Goal: Task Accomplishment & Management: Complete application form

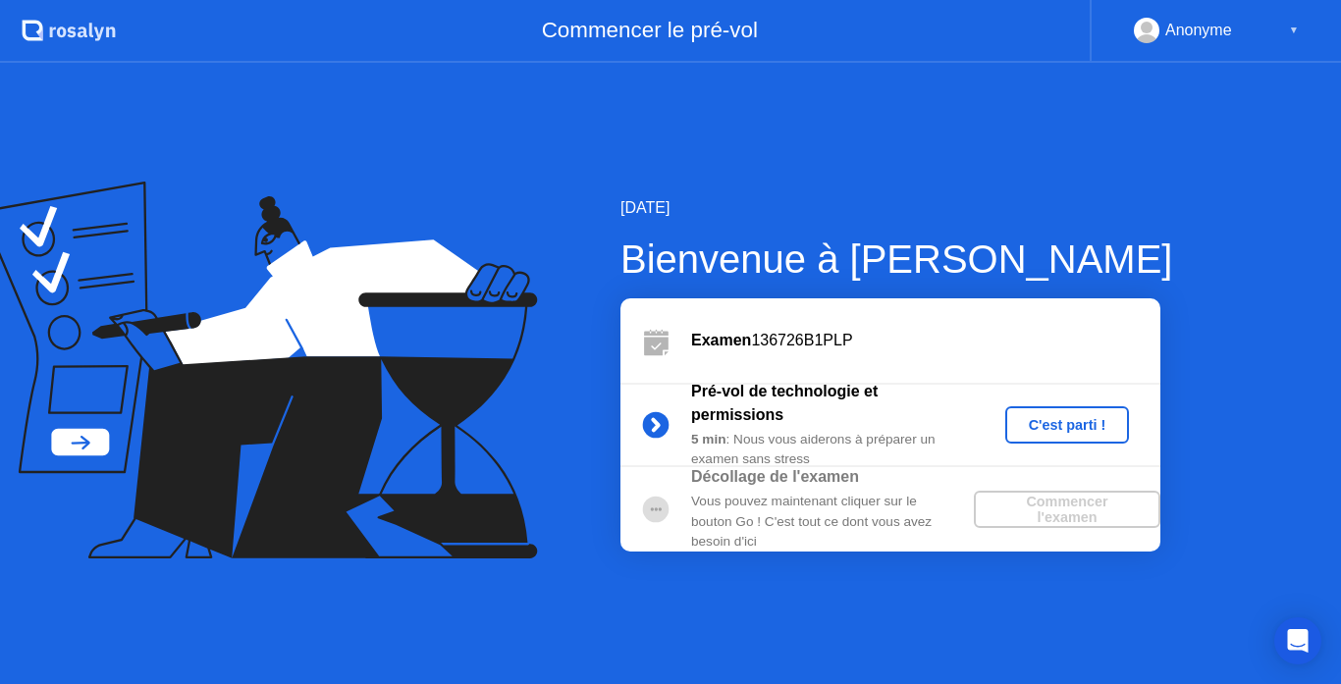
click at [1051, 429] on div "C'est parti !" at bounding box center [1067, 425] width 109 height 16
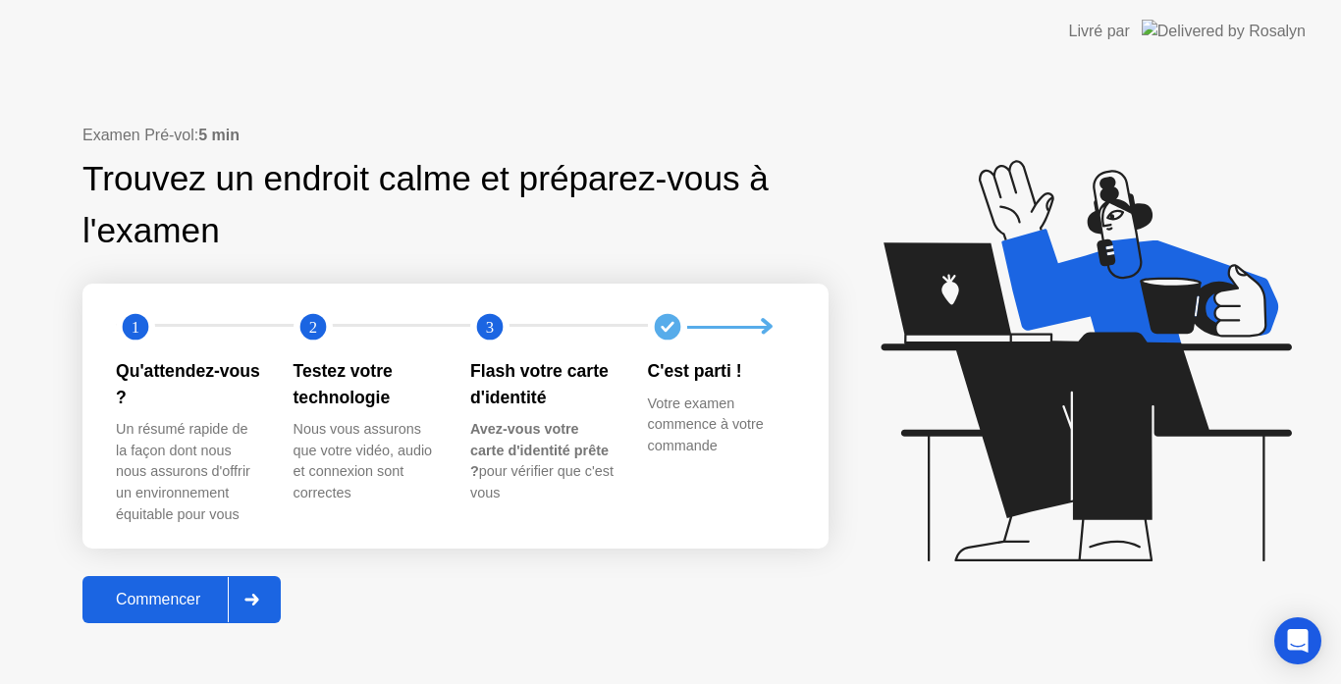
click at [143, 596] on div "Commencer" at bounding box center [157, 600] width 139 height 18
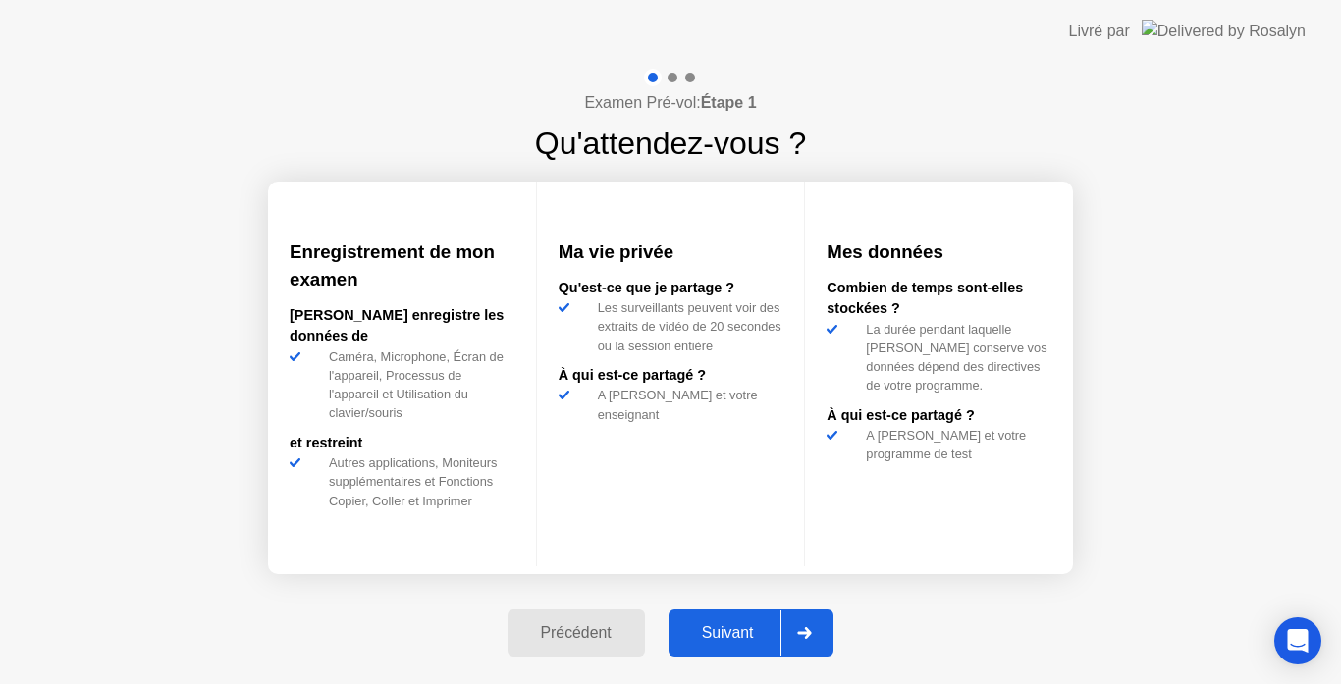
click at [724, 648] on button "Suivant" at bounding box center [751, 633] width 166 height 47
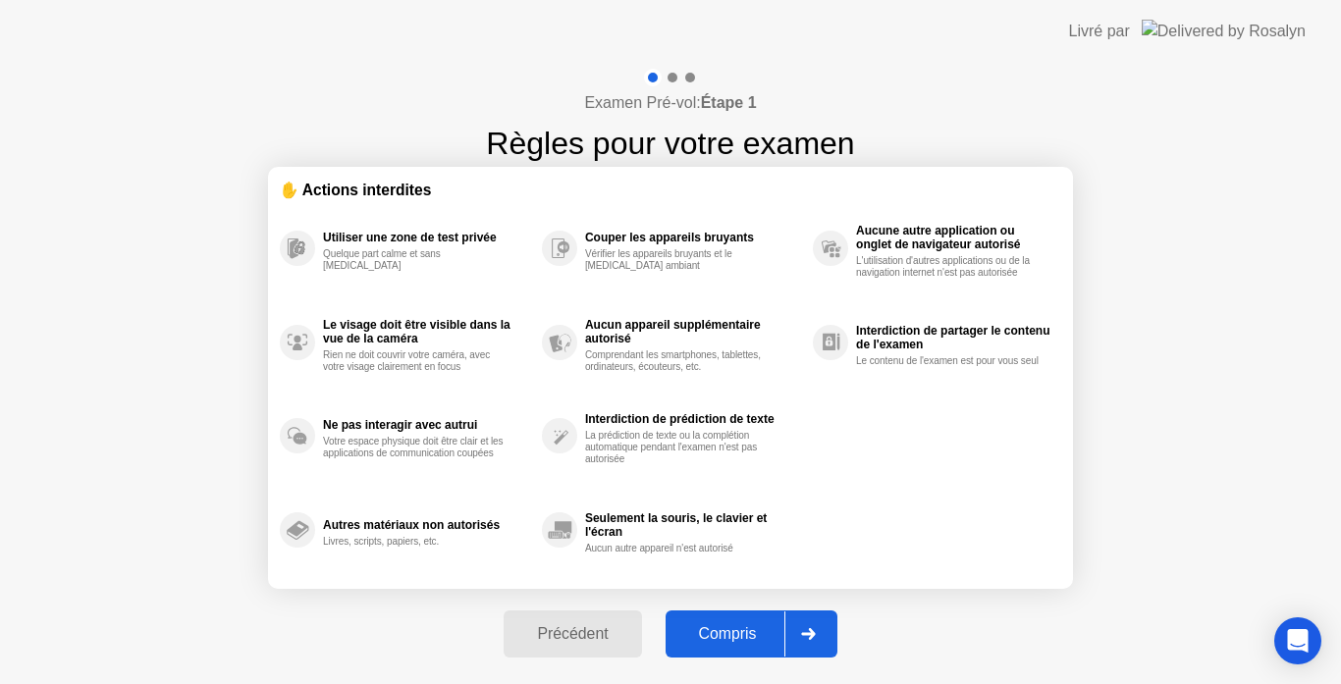
click at [720, 634] on div "Compris" at bounding box center [727, 634] width 113 height 18
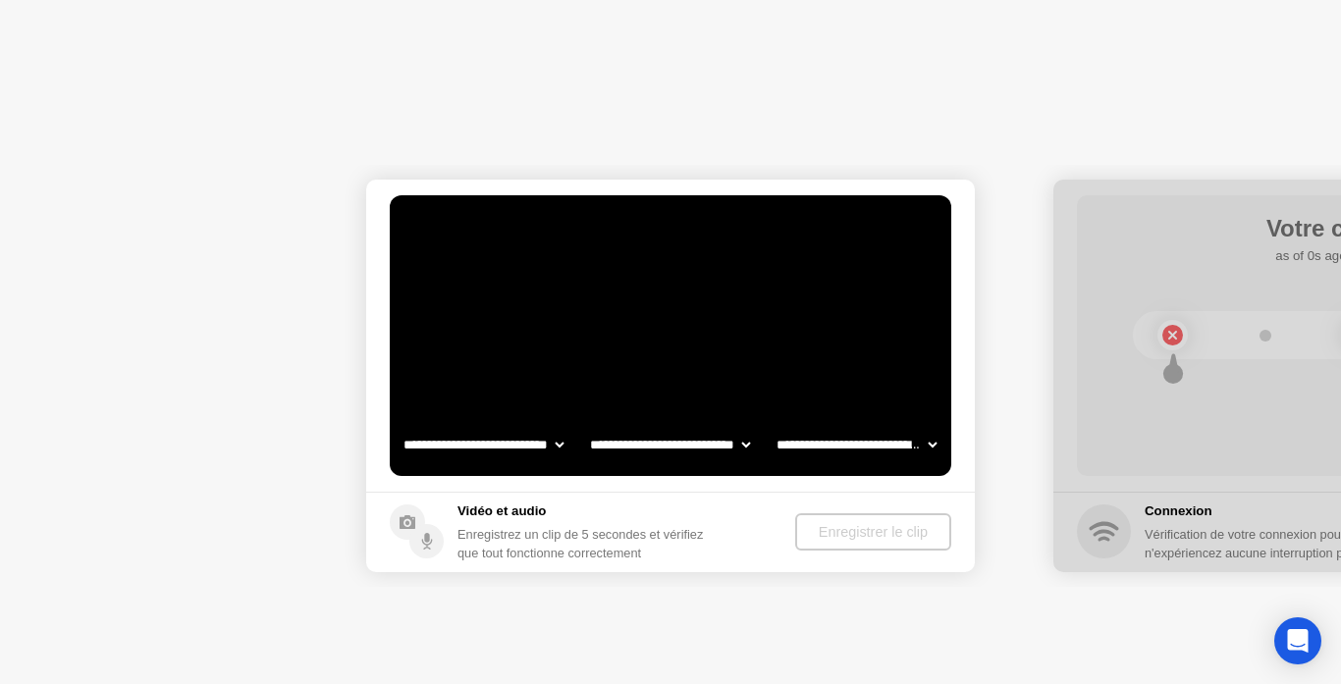
select select "**********"
select select "*******"
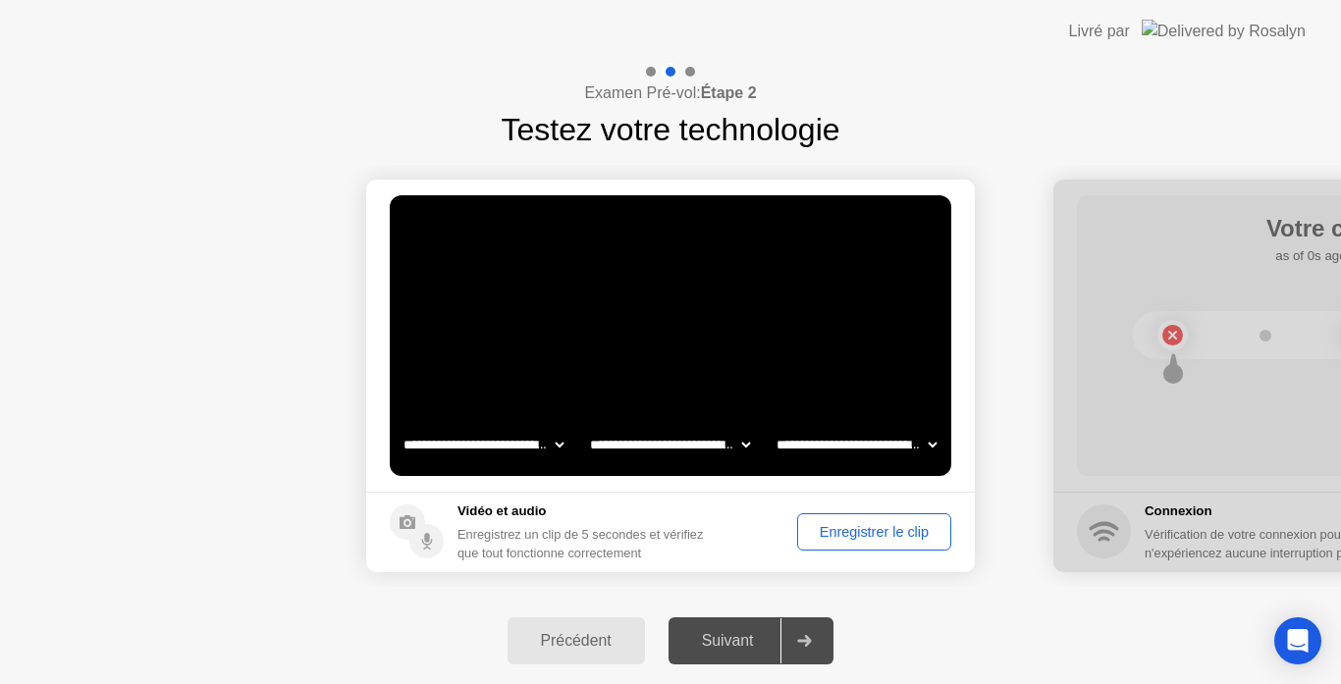
click at [846, 535] on div "Enregistrer le clip" at bounding box center [874, 532] width 140 height 16
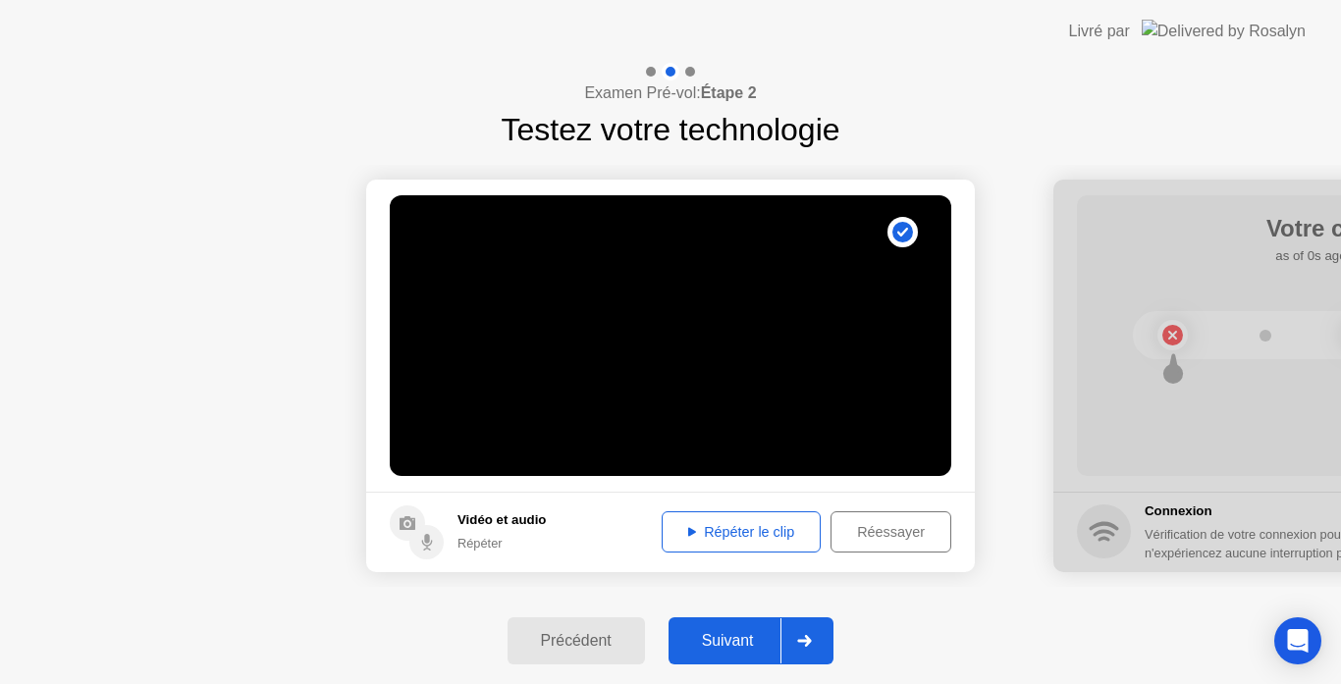
click at [761, 512] on button "Répéter le clip" at bounding box center [741, 531] width 159 height 41
click at [715, 644] on div "Suivant" at bounding box center [727, 641] width 107 height 18
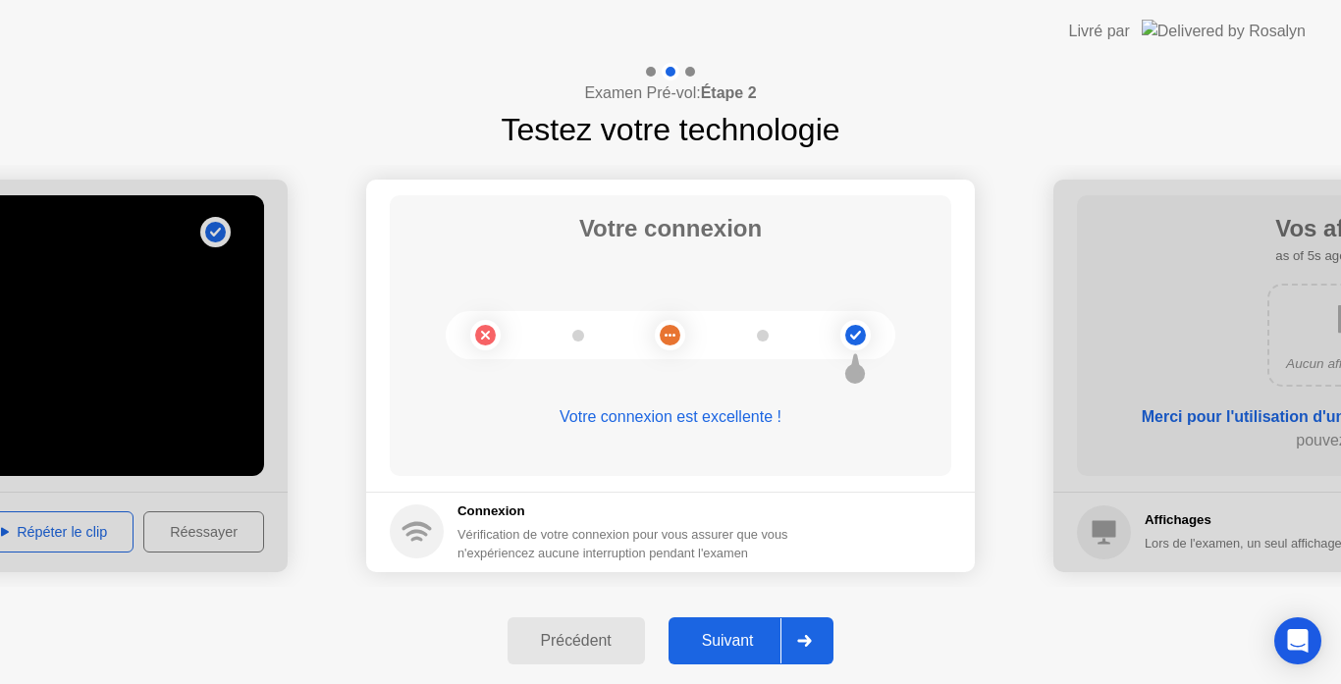
click at [715, 644] on div "Suivant" at bounding box center [727, 641] width 107 height 18
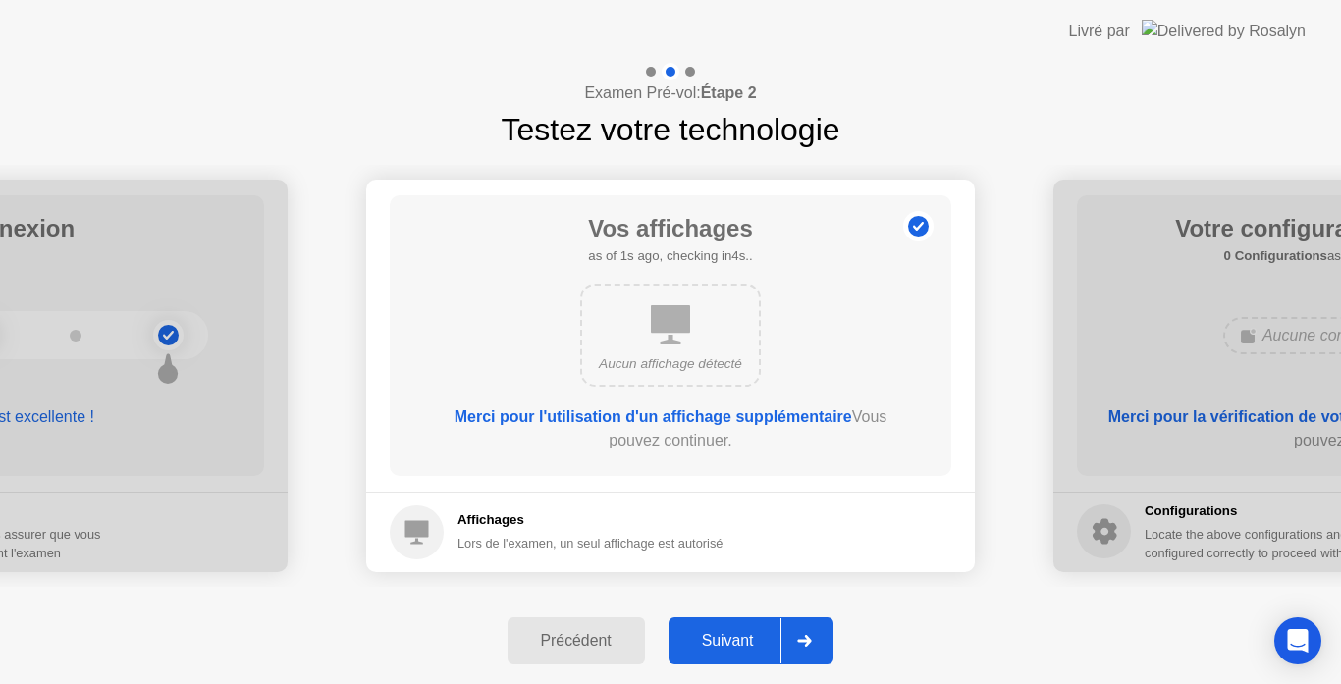
click at [715, 644] on div "Suivant" at bounding box center [727, 641] width 107 height 18
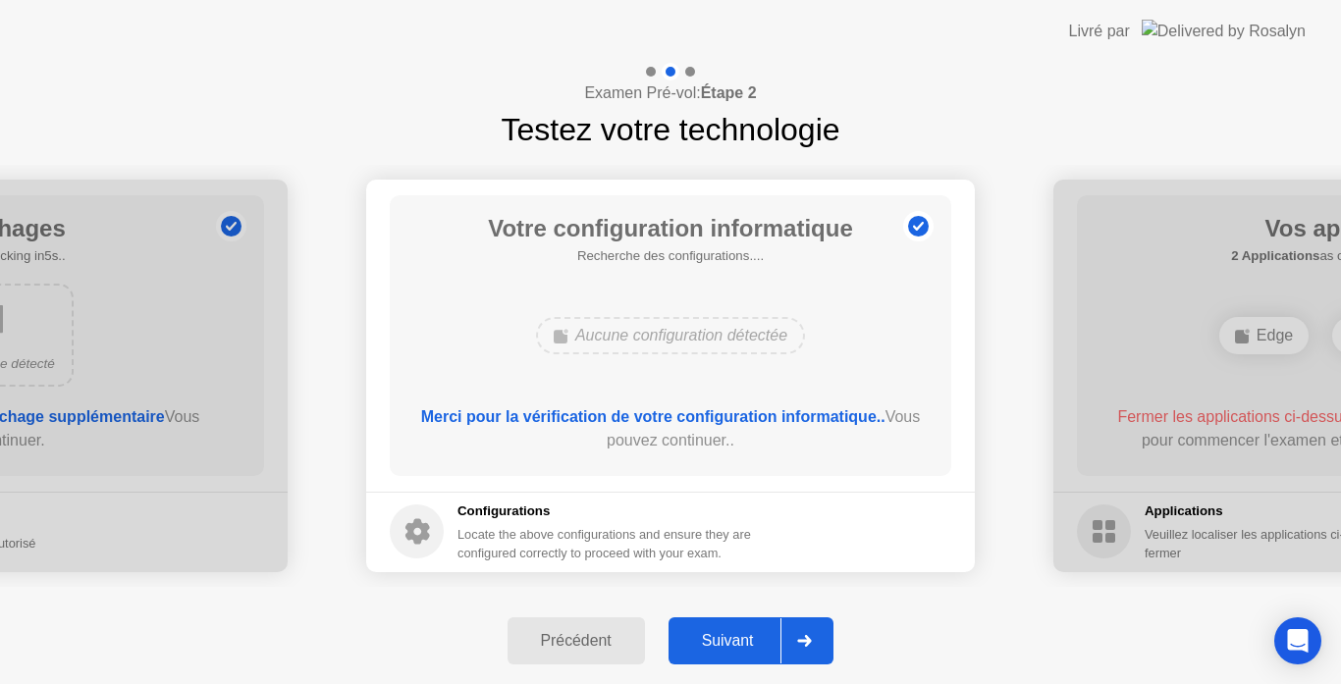
click at [715, 644] on div "Suivant" at bounding box center [727, 641] width 107 height 18
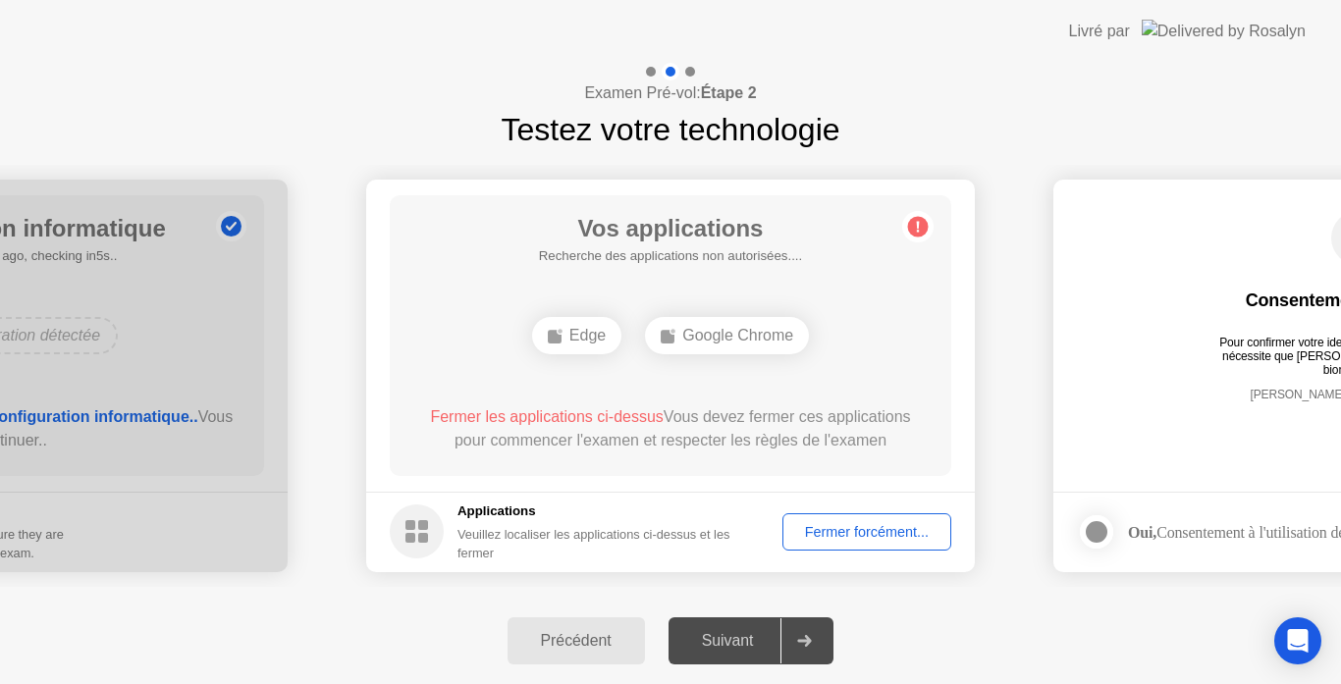
click at [849, 530] on div "Fermer forcément..." at bounding box center [866, 532] width 155 height 16
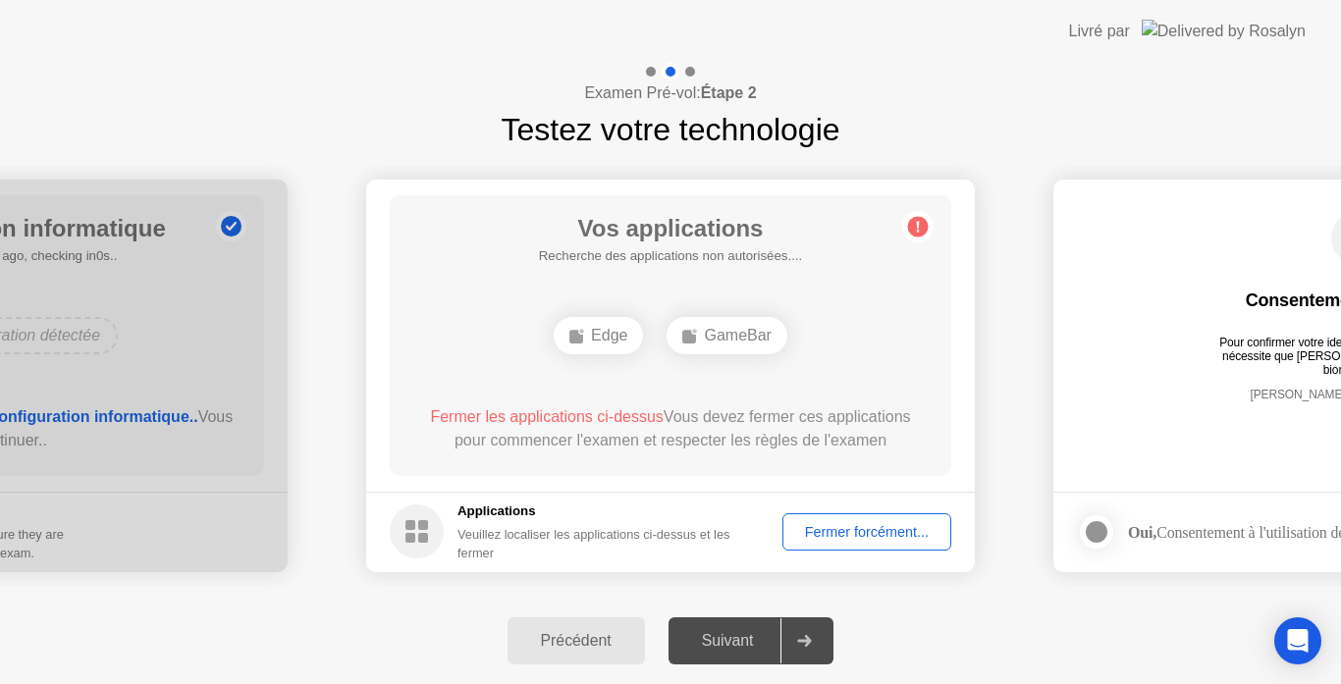
click at [850, 524] on div "Fermer forcément..." at bounding box center [866, 532] width 155 height 16
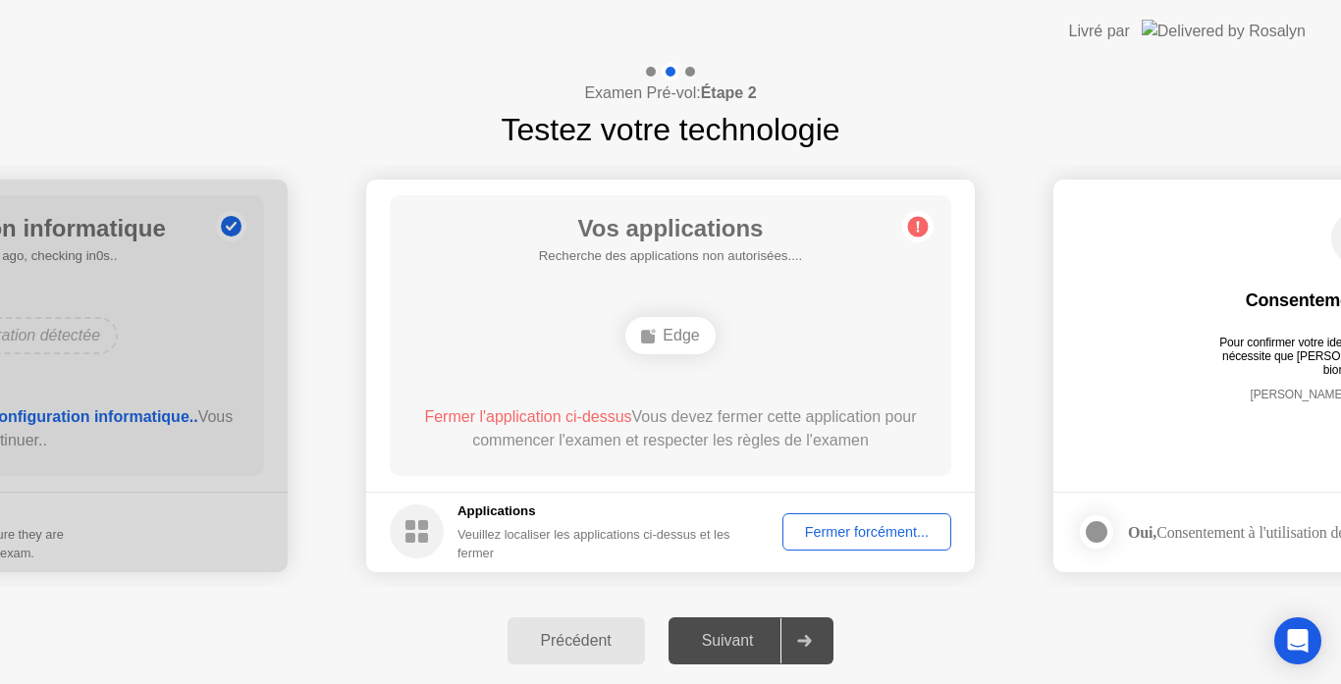
click at [865, 532] on div "Fermer forcément..." at bounding box center [866, 532] width 155 height 16
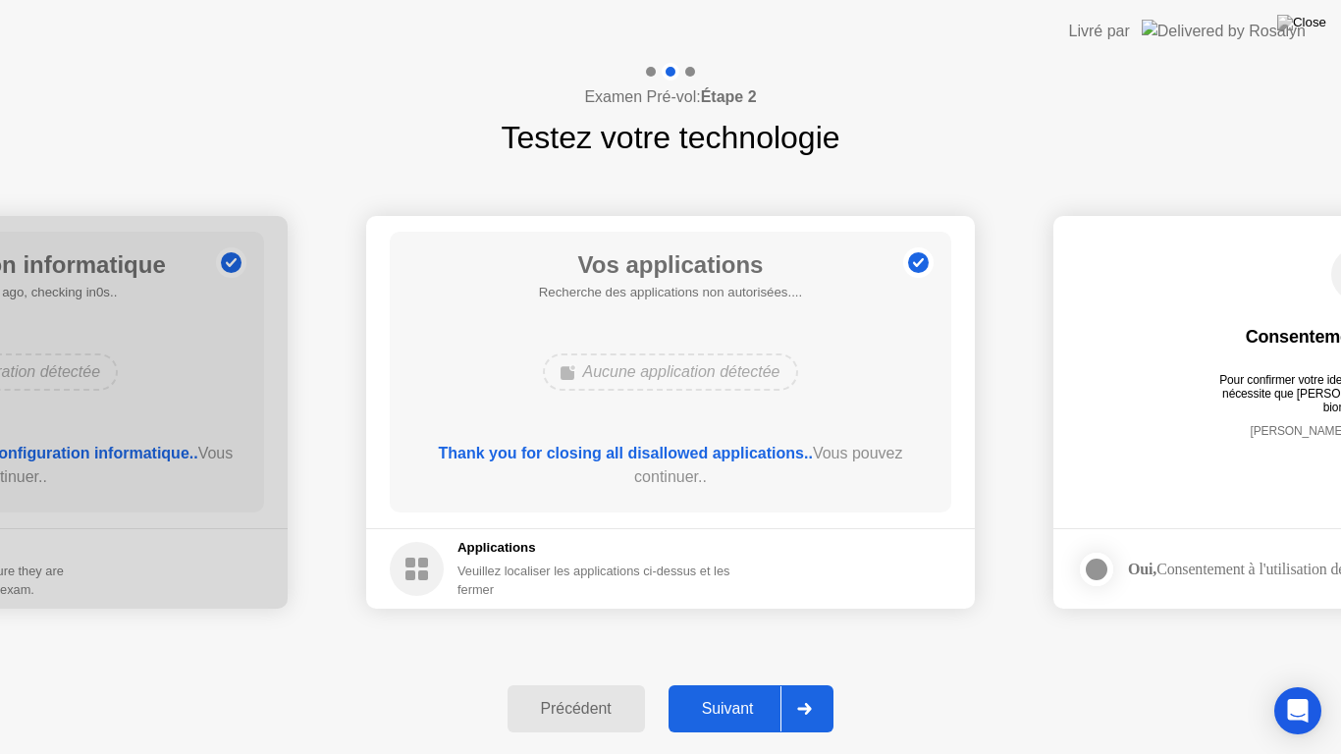
click at [714, 683] on div "Suivant" at bounding box center [727, 709] width 107 height 18
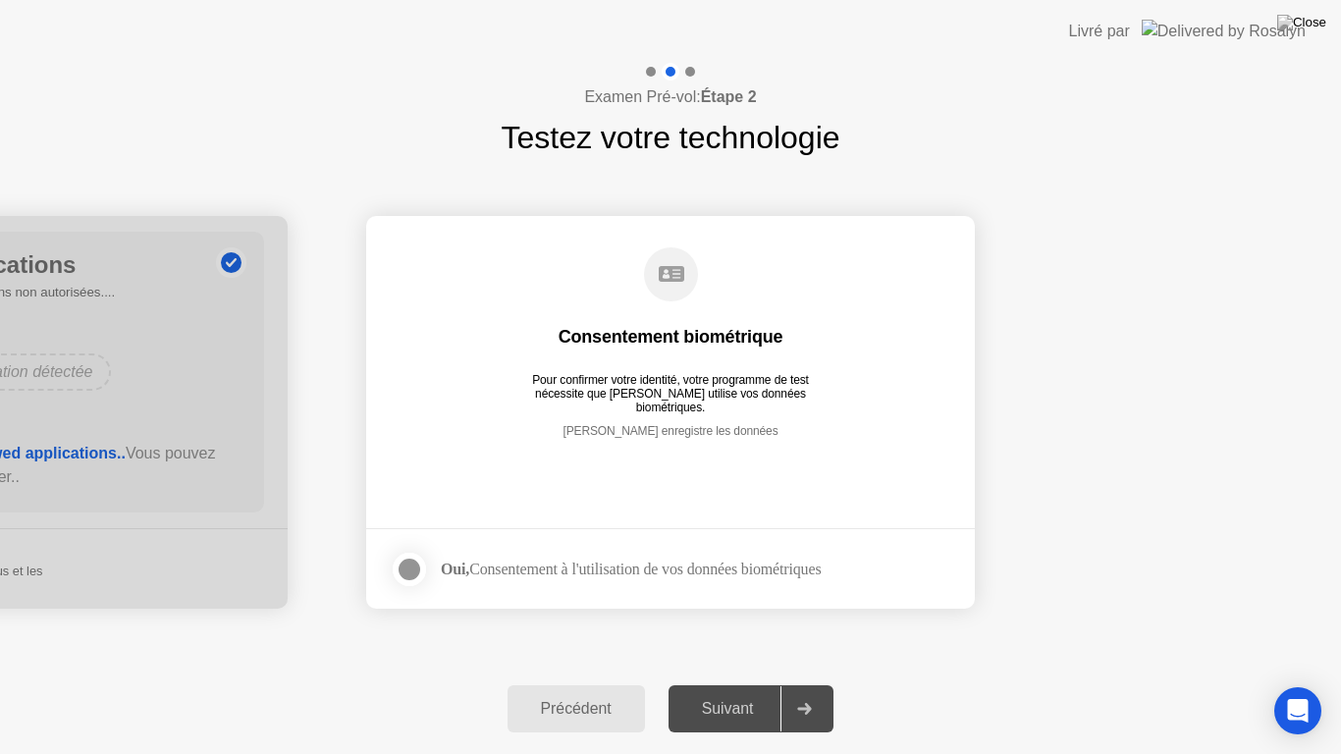
click at [714, 683] on div "Suivant" at bounding box center [727, 709] width 107 height 18
click at [403, 565] on div at bounding box center [410, 570] width 24 height 24
click at [691, 683] on button "Suivant" at bounding box center [751, 708] width 166 height 47
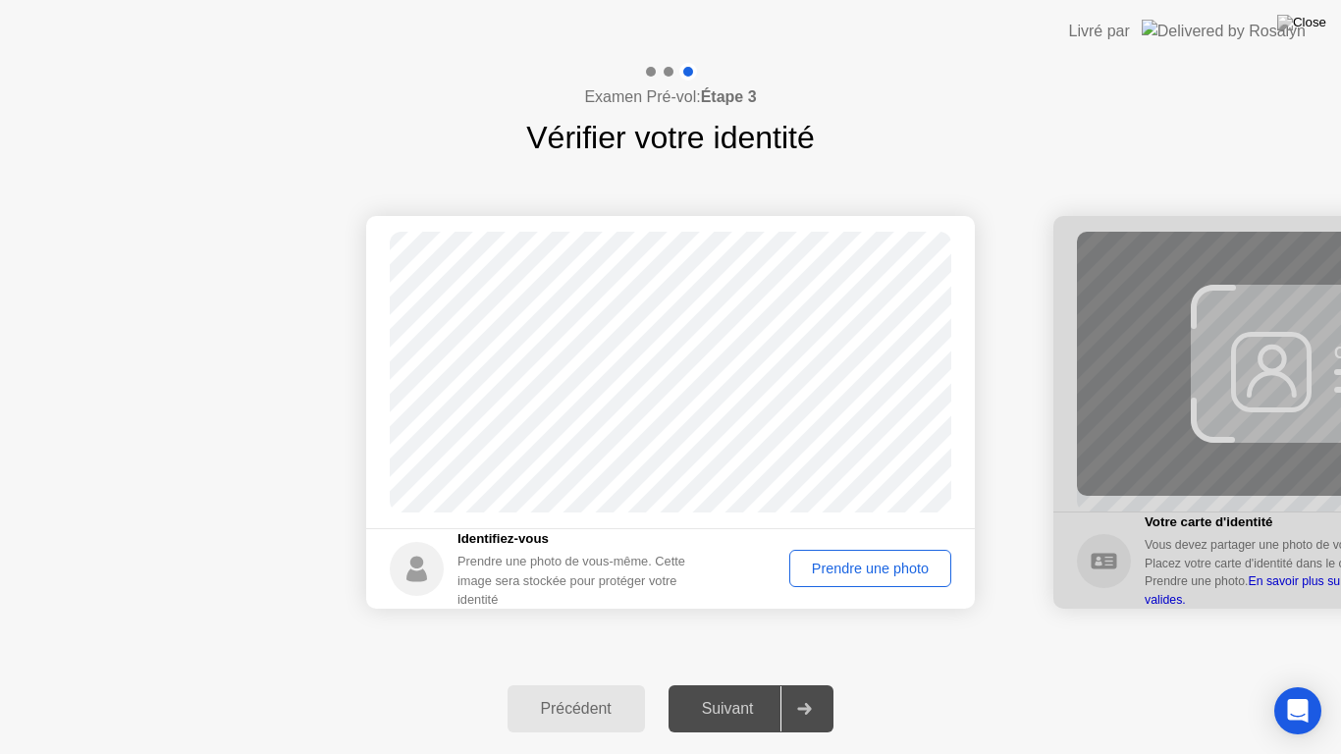
click at [887, 576] on div "Prendre une photo" at bounding box center [870, 568] width 148 height 16
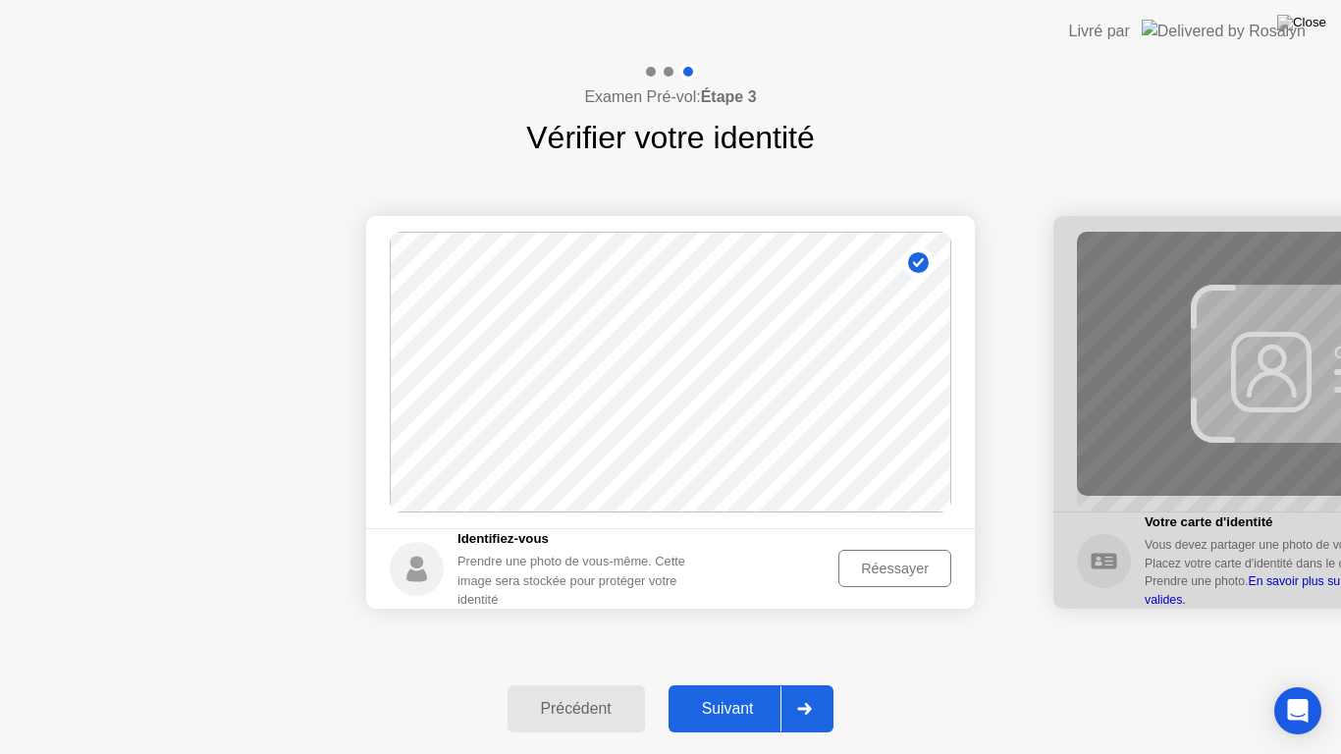
click at [733, 683] on button "Suivant" at bounding box center [751, 708] width 166 height 47
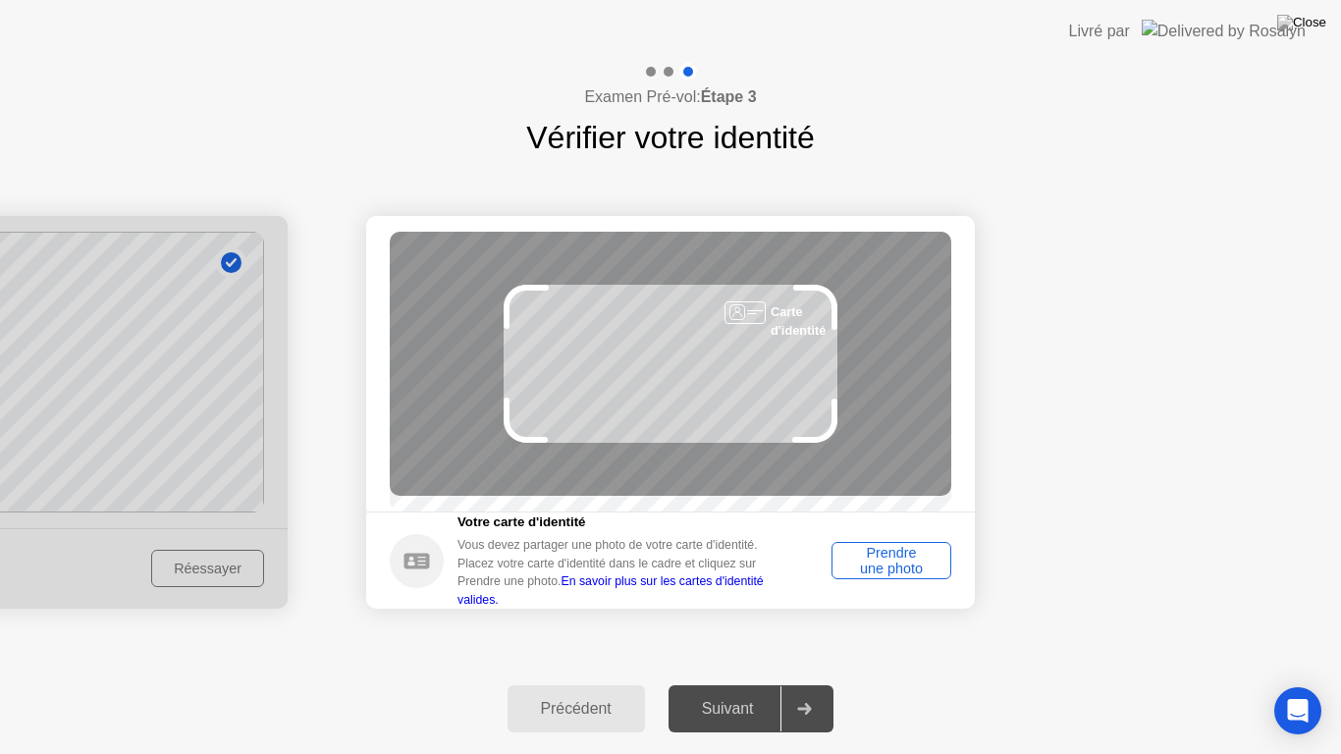
click at [878, 566] on div "Prendre une photo" at bounding box center [891, 560] width 106 height 31
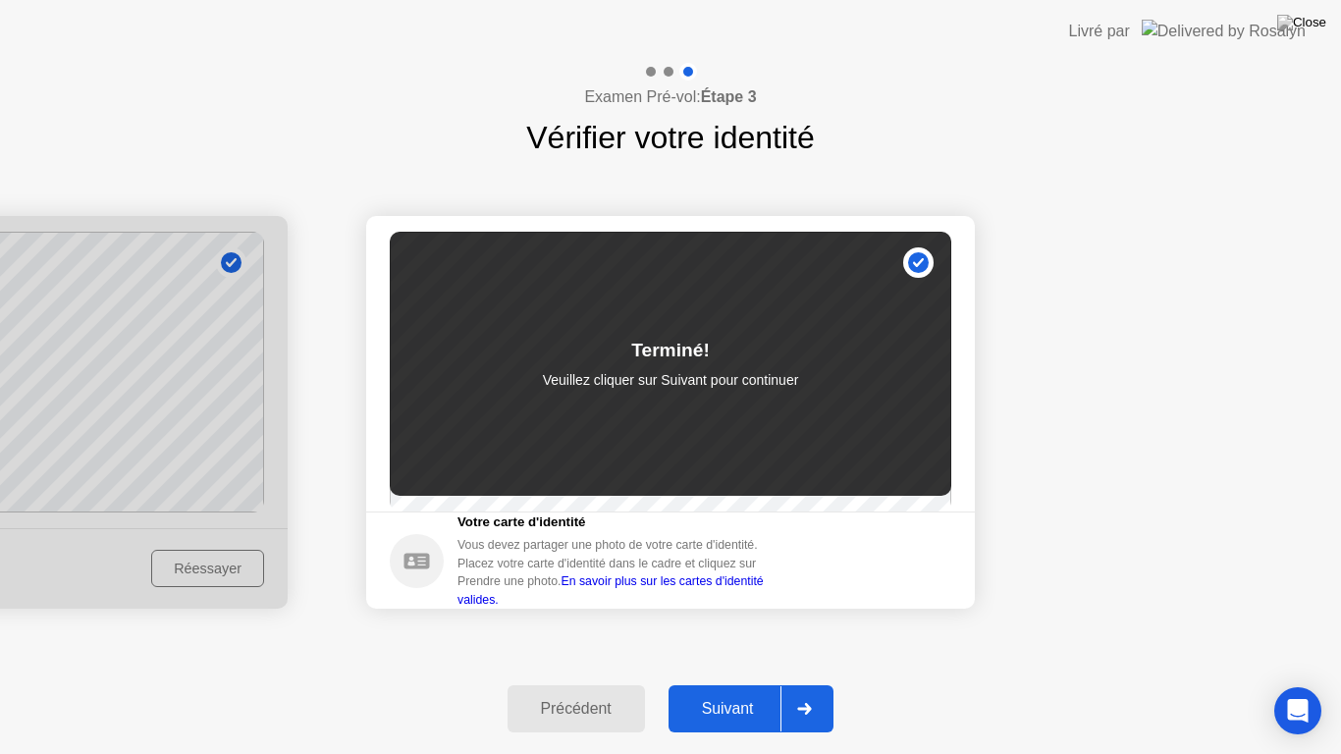
click at [708, 683] on div "Suivant" at bounding box center [727, 709] width 107 height 18
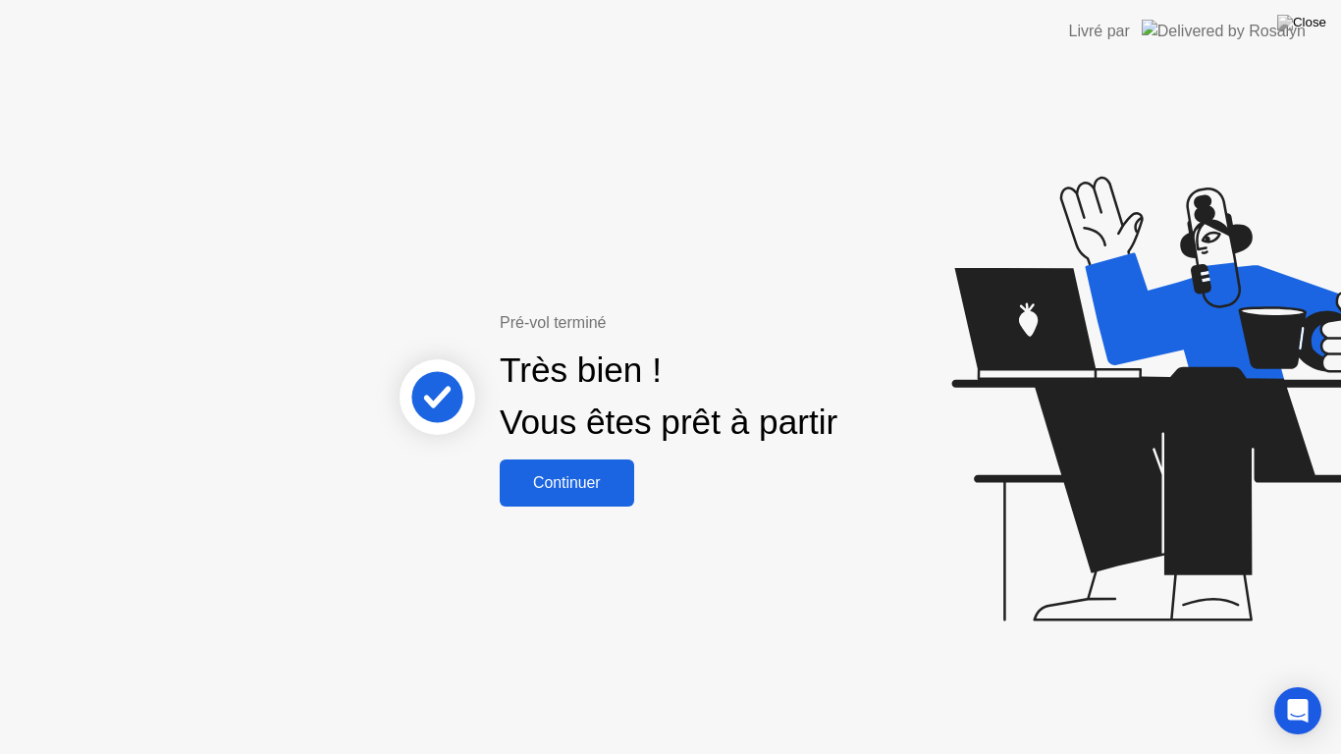
click at [591, 474] on div "Continuer" at bounding box center [567, 483] width 123 height 18
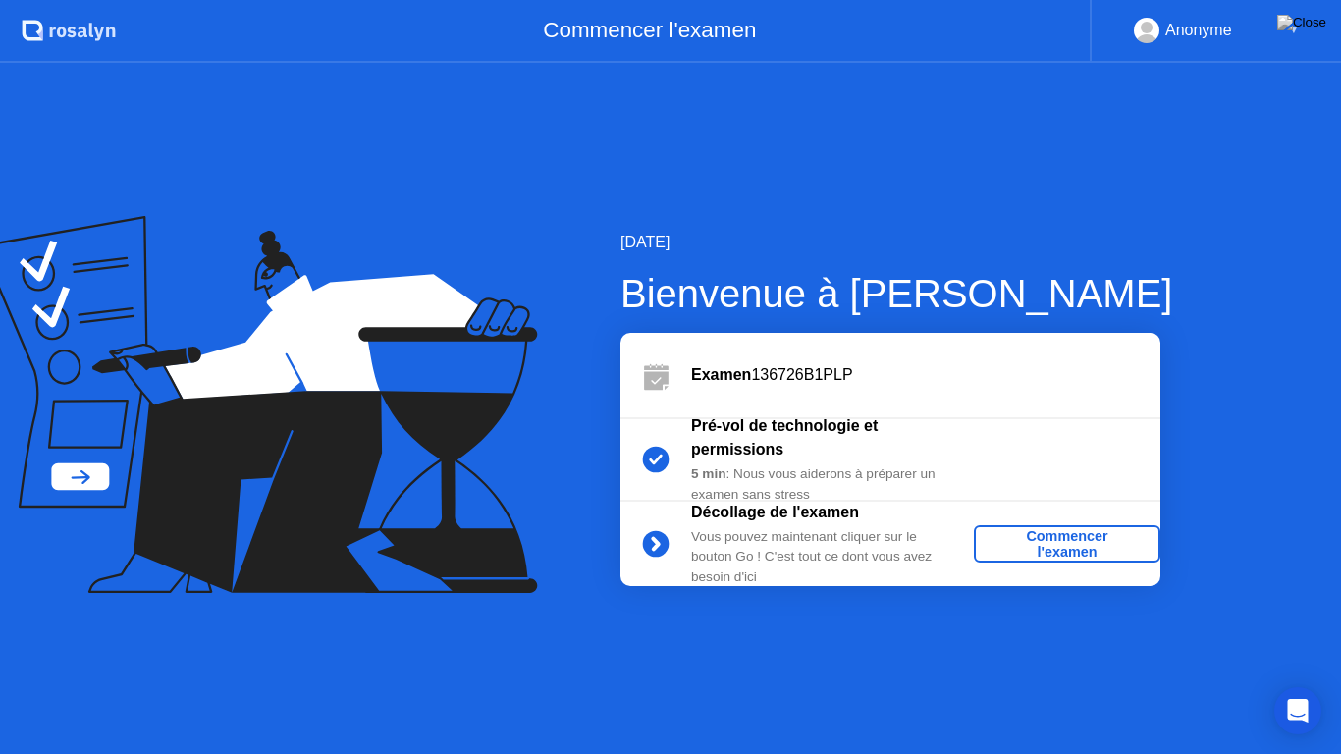
click at [1070, 543] on div "Commencer l'examen" at bounding box center [1067, 543] width 171 height 31
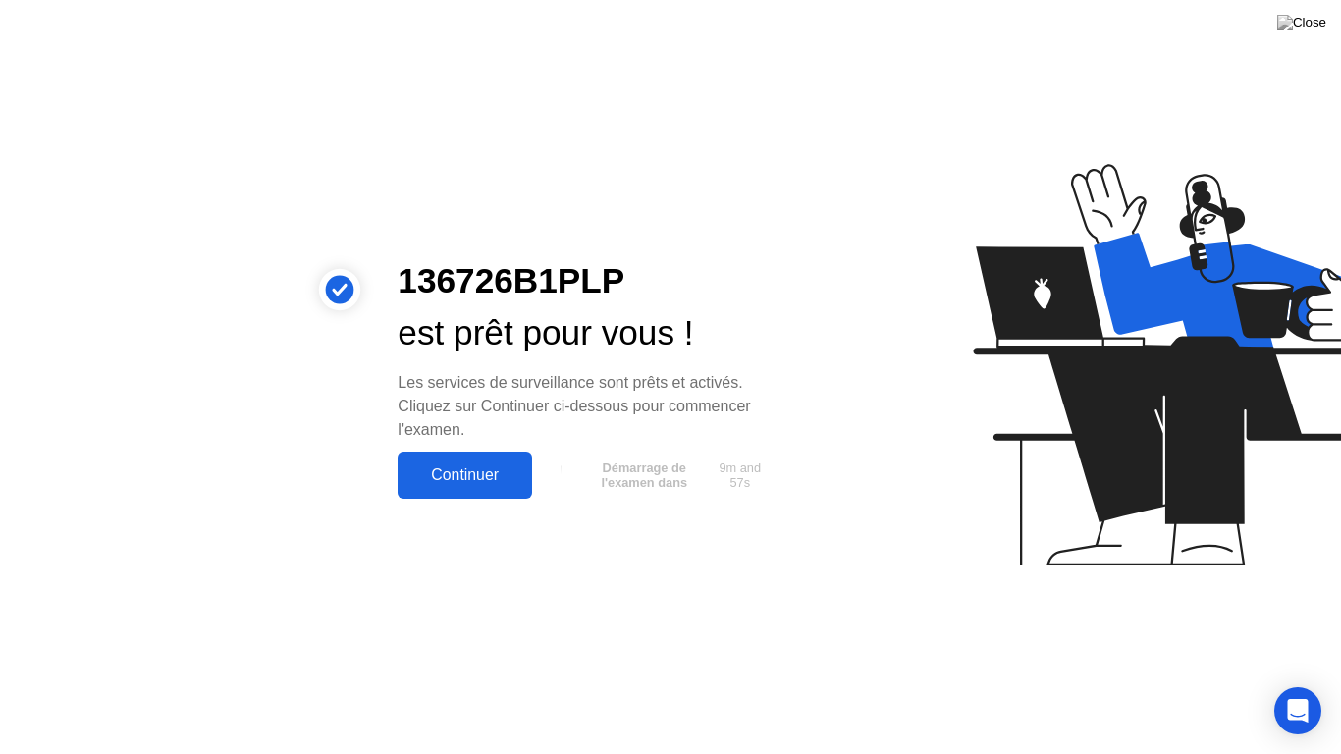
click at [494, 472] on div "Continuer" at bounding box center [464, 475] width 123 height 18
